Goal: Task Accomplishment & Management: Manage account settings

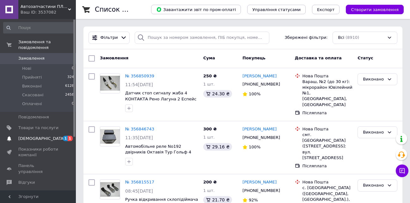
click at [36, 136] on span "[DEMOGRAPHIC_DATA]" at bounding box center [41, 139] width 47 height 6
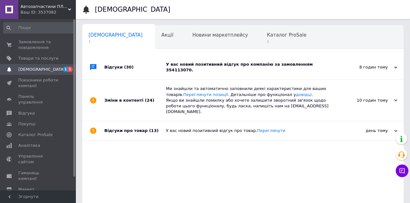
click at [274, 65] on div "У вас новий позитивний відгук про компанію за замовленням 354113070." at bounding box center [250, 67] width 168 height 11
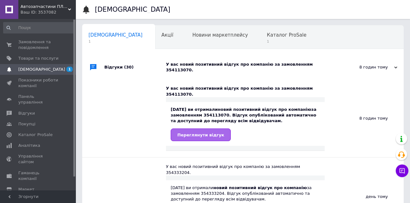
click at [199, 133] on span "Переглянути відгук" at bounding box center [200, 135] width 47 height 5
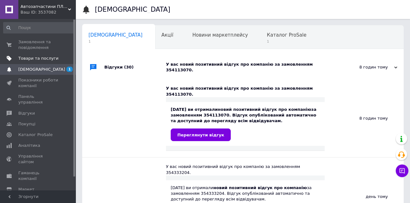
click at [39, 60] on span "Товари та послуги" at bounding box center [38, 59] width 40 height 6
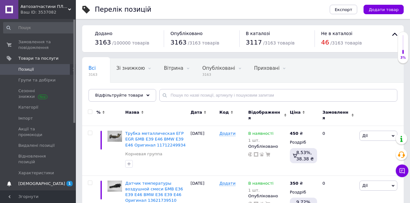
click at [39, 181] on span "[DEMOGRAPHIC_DATA]" at bounding box center [41, 184] width 47 height 6
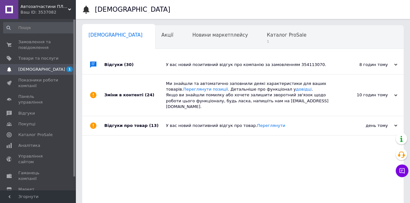
click at [139, 56] on span "Навчання та заходи" at bounding box center [113, 59] width 50 height 6
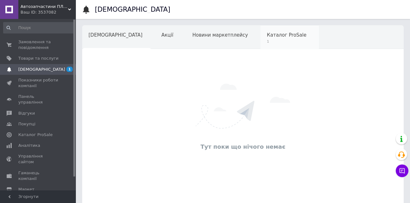
click at [267, 34] on span "Каталог ProSale" at bounding box center [286, 35] width 39 height 6
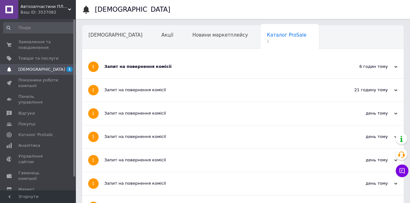
click at [139, 56] on span "Навчання та заходи" at bounding box center [113, 59] width 50 height 6
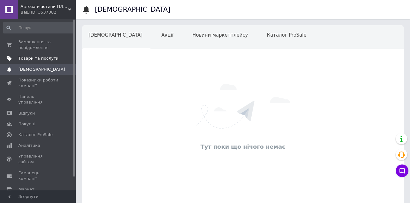
click at [21, 58] on span "Товари та послуги" at bounding box center [38, 59] width 40 height 6
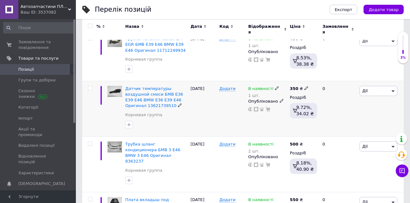
scroll to position [32, 0]
